Goal: Information Seeking & Learning: Learn about a topic

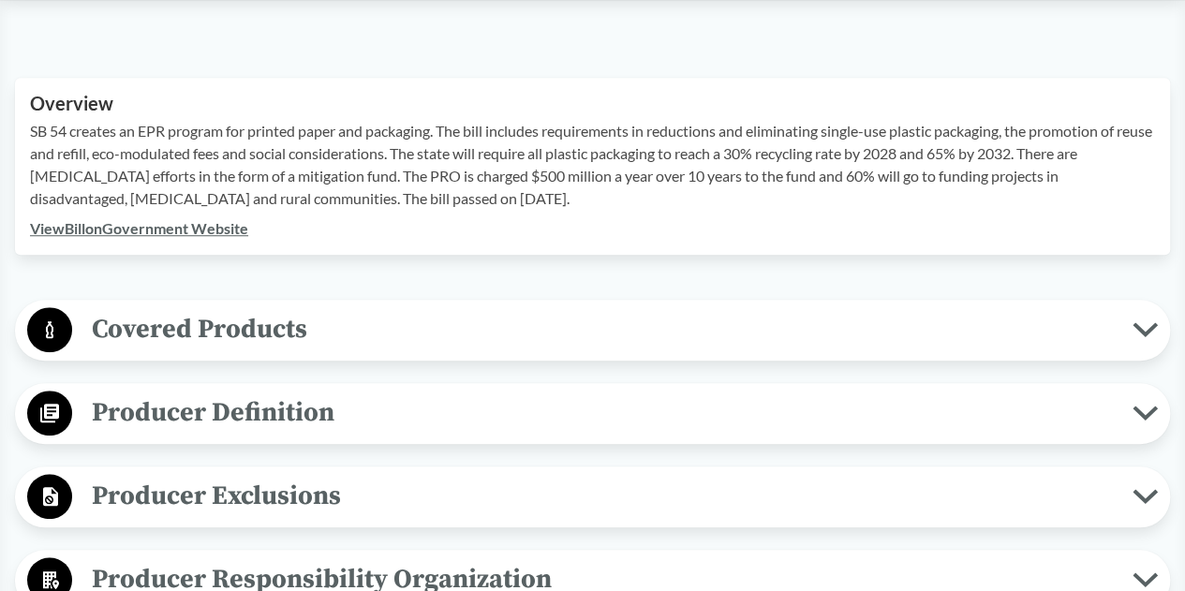
scroll to position [613, 0]
click at [521, 319] on span "Covered Products" at bounding box center [602, 328] width 1060 height 42
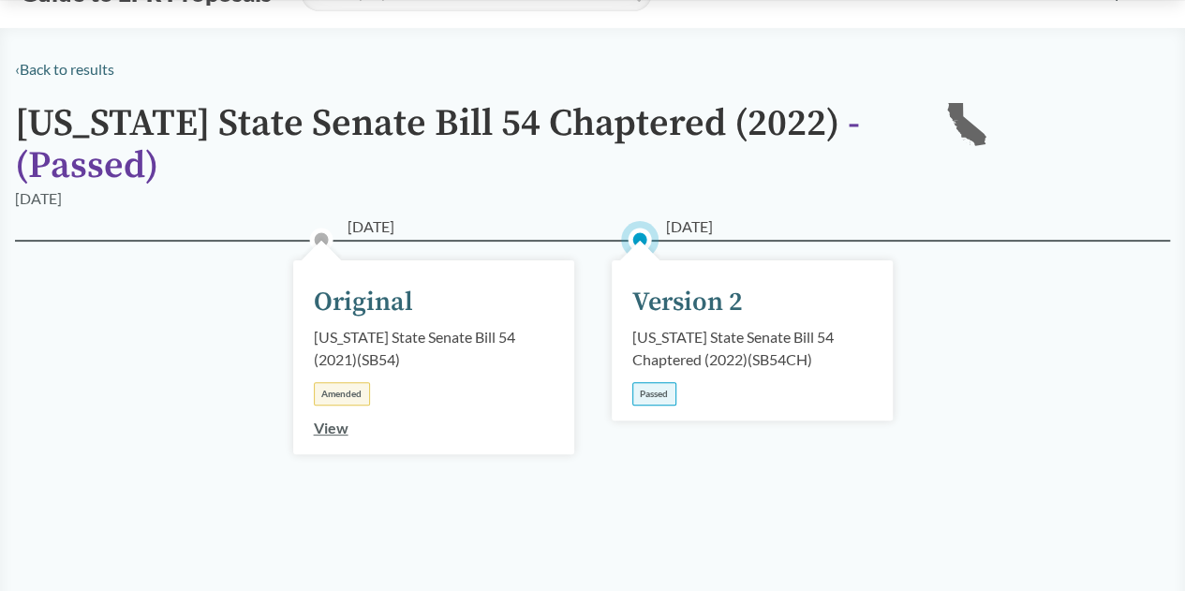
scroll to position [0, 0]
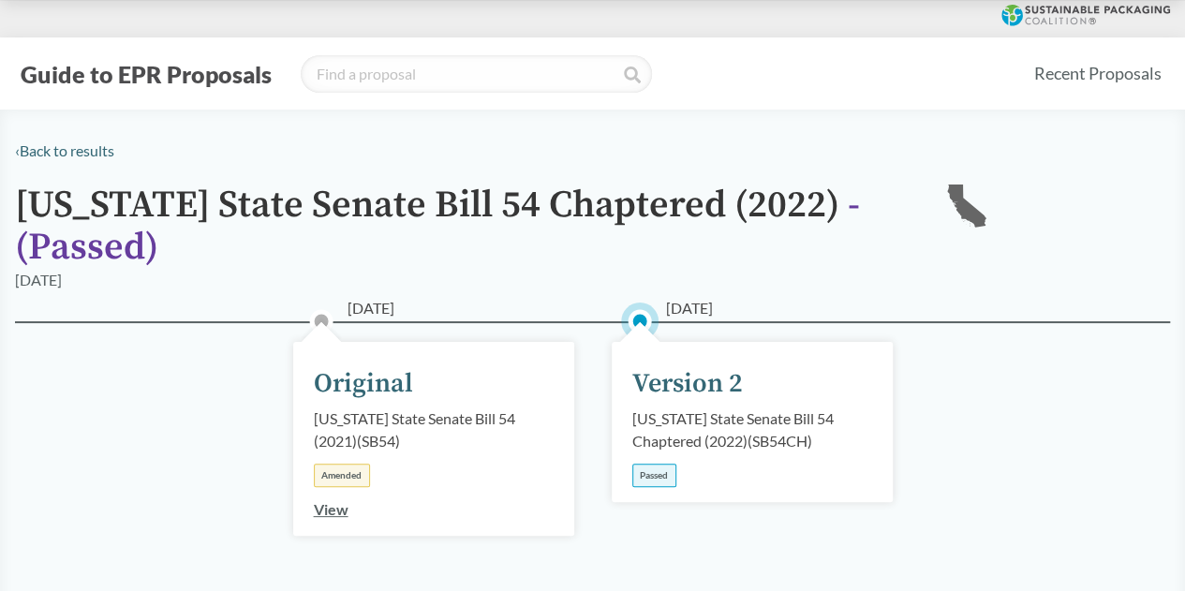
click at [328, 509] on link "View" at bounding box center [331, 509] width 35 height 18
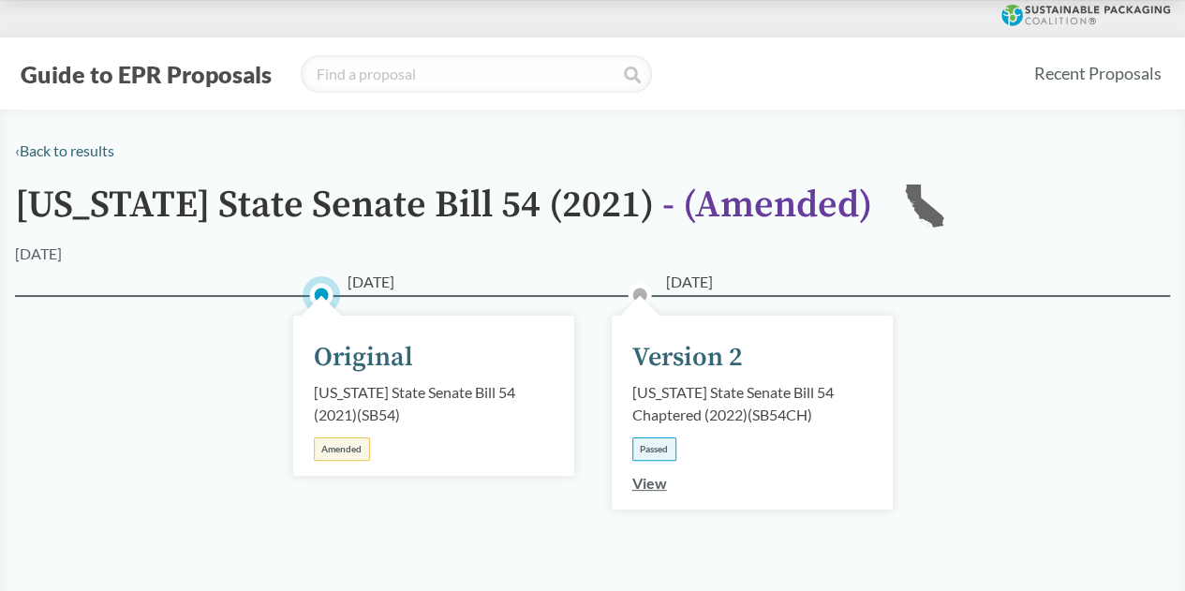
click at [644, 477] on link "View" at bounding box center [649, 483] width 35 height 18
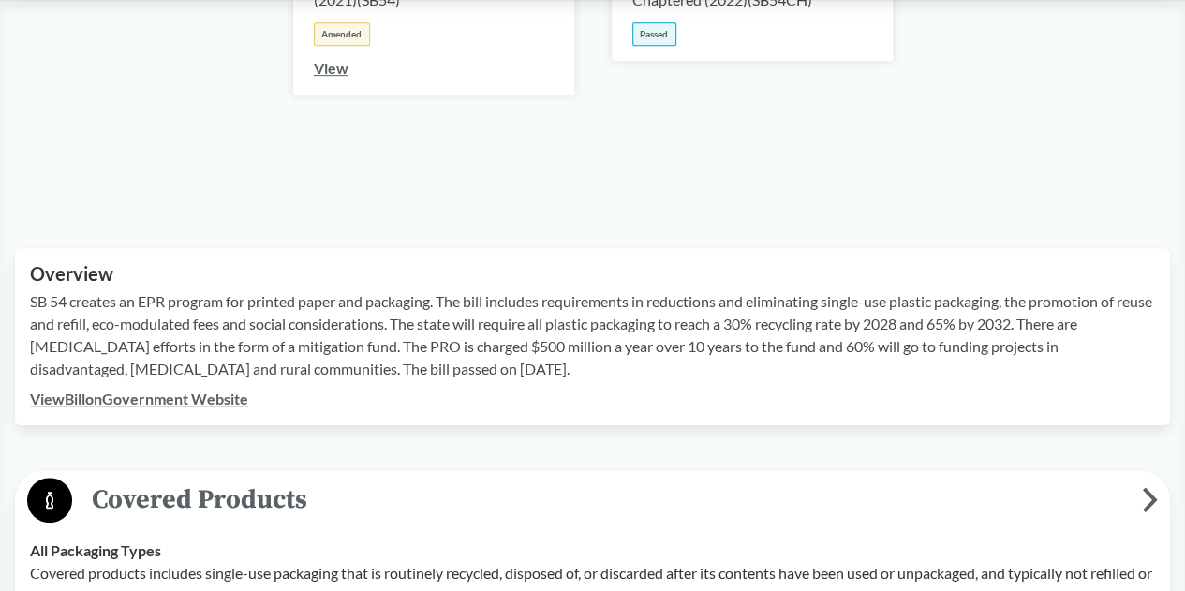
scroll to position [439, 0]
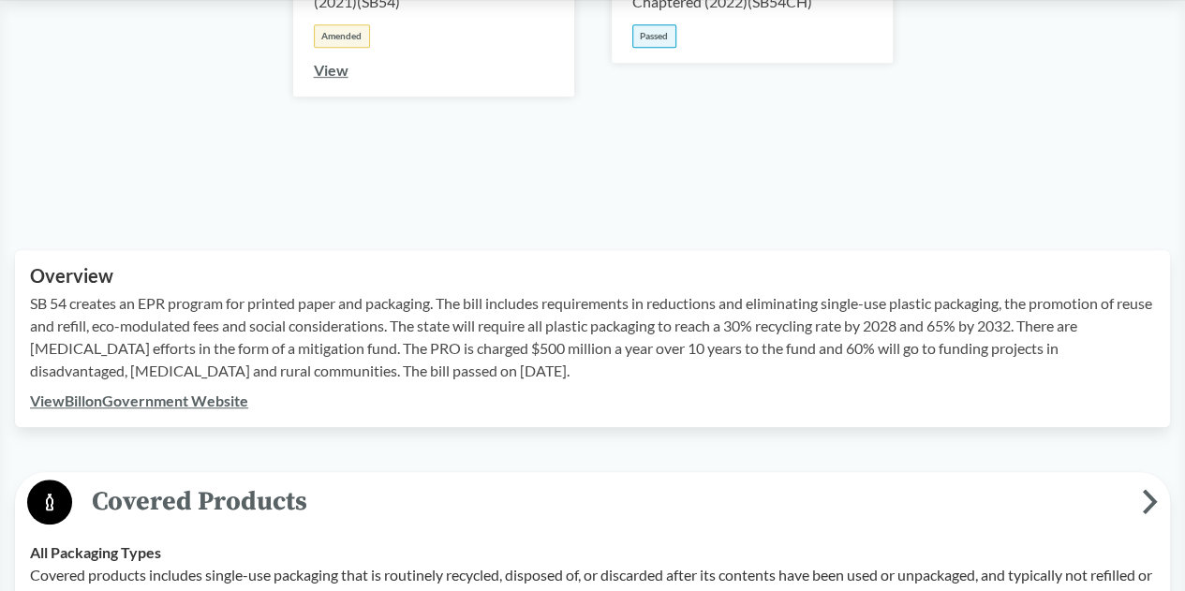
click at [694, 387] on div "SB 54 creates an EPR program for printed paper and packaging. The bill includes…" at bounding box center [592, 340] width 1125 height 97
click at [199, 395] on link "View Bill on Government Website" at bounding box center [139, 401] width 218 height 18
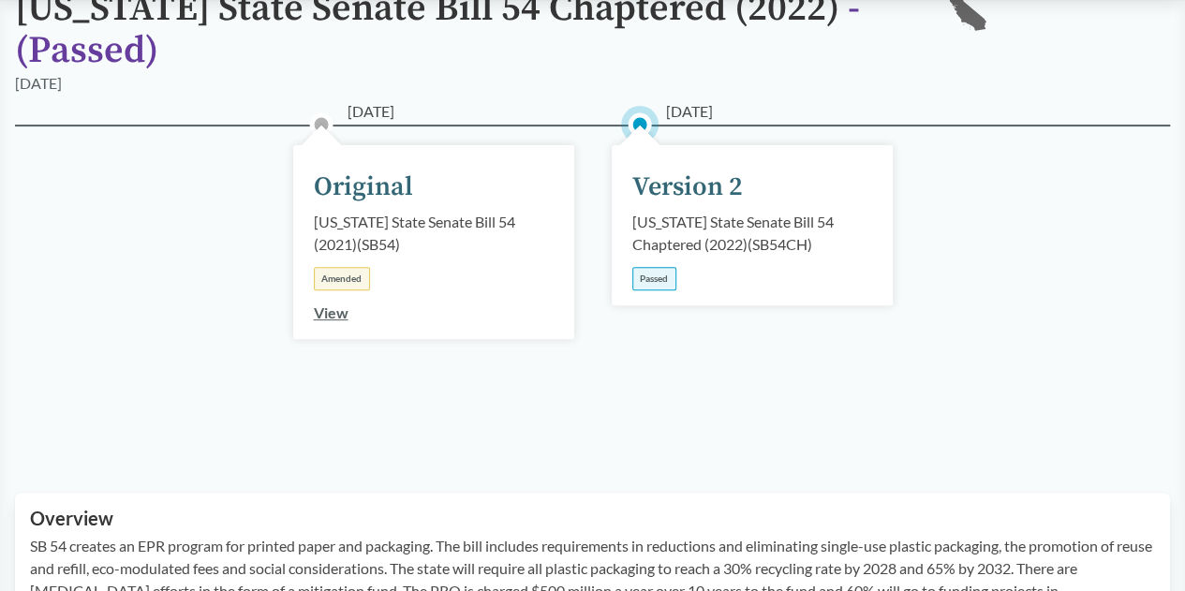
scroll to position [0, 0]
